Goal: Go to known website: Access a specific website the user already knows

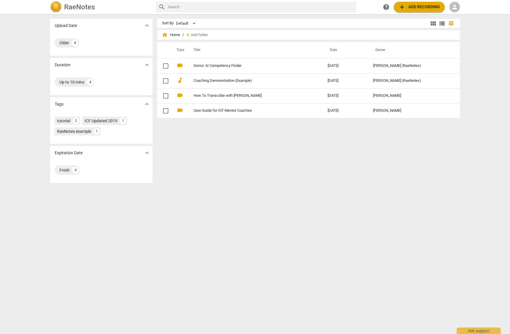
click at [78, 8] on h2 "RaeNotes" at bounding box center [79, 7] width 31 height 8
click at [456, 7] on span "person" at bounding box center [454, 7] width 7 height 7
click at [459, 16] on li "Login" at bounding box center [459, 14] width 21 height 14
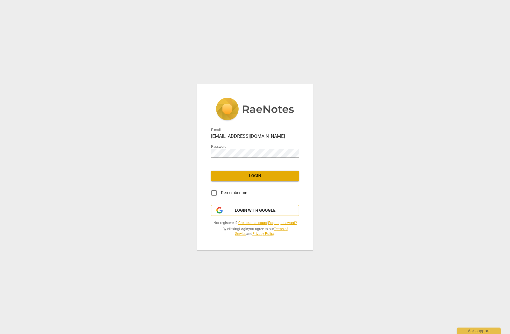
click at [262, 176] on span "Login" at bounding box center [255, 176] width 78 height 6
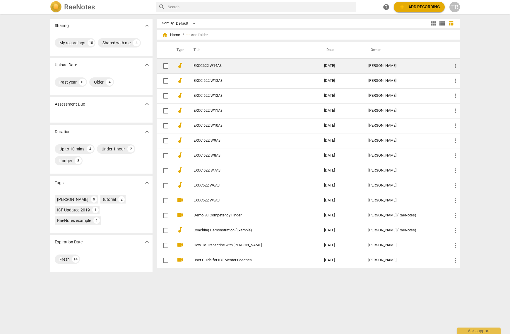
click at [216, 67] on link "EXCC622 W14A3" at bounding box center [249, 66] width 110 height 4
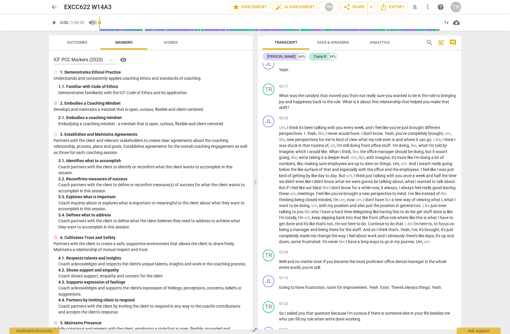
scroll to position [6727, 0]
